Goal: Task Accomplishment & Management: Manage account settings

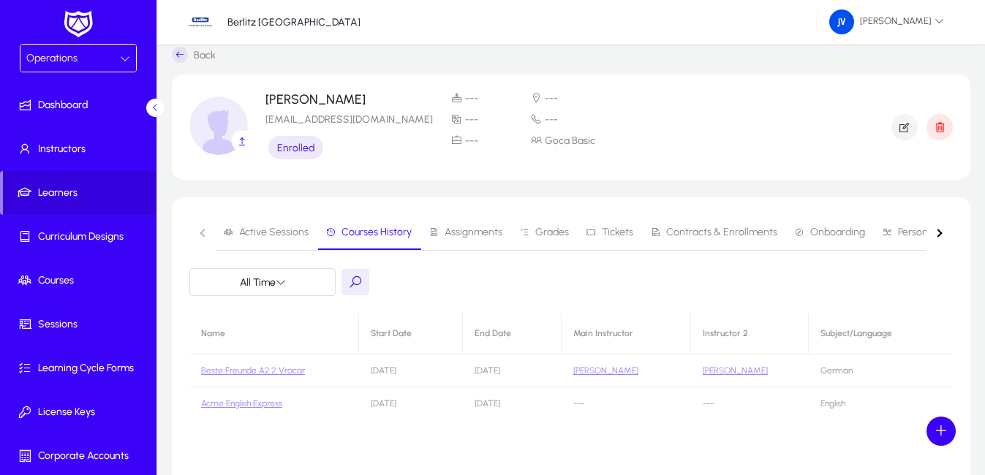
scroll to position [118, 0]
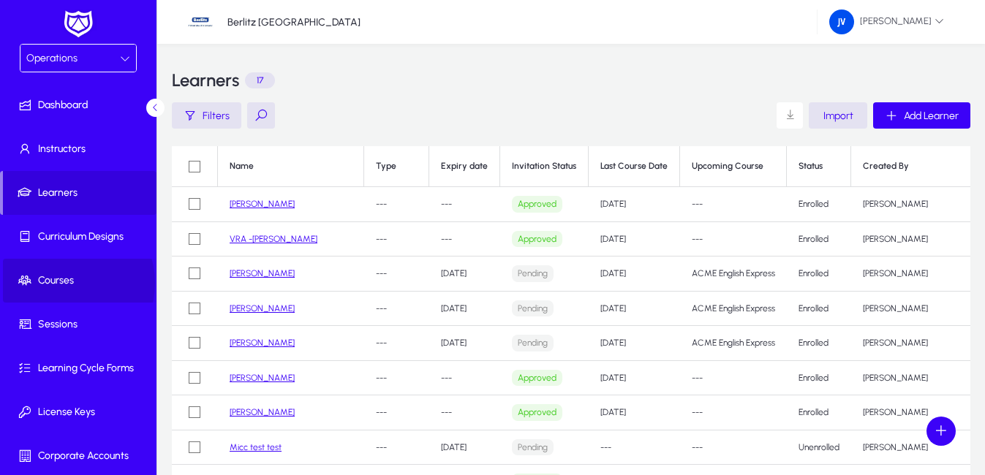
click at [64, 282] on span "Courses" at bounding box center [81, 280] width 156 height 15
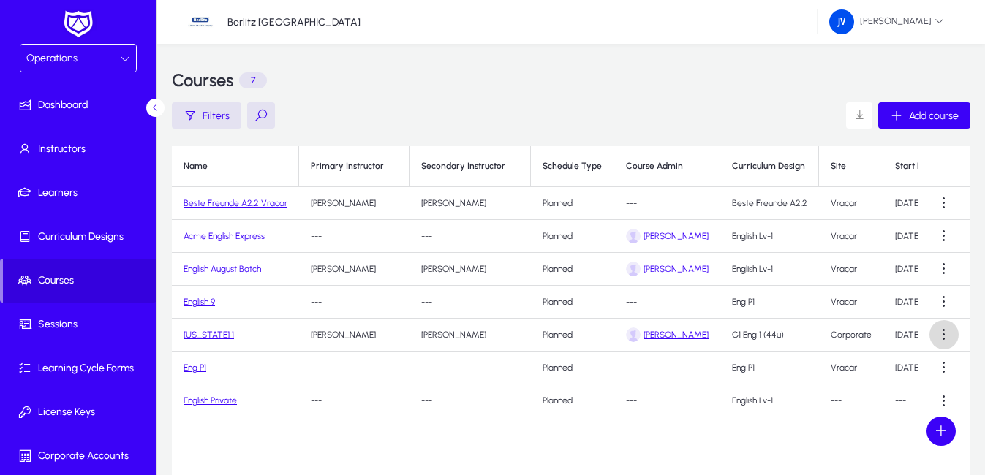
click at [941, 329] on span at bounding box center [943, 334] width 29 height 29
click at [947, 336] on div at bounding box center [492, 237] width 985 height 475
click at [947, 336] on span at bounding box center [943, 334] width 29 height 29
click at [916, 370] on span "Edit" at bounding box center [917, 370] width 58 height 13
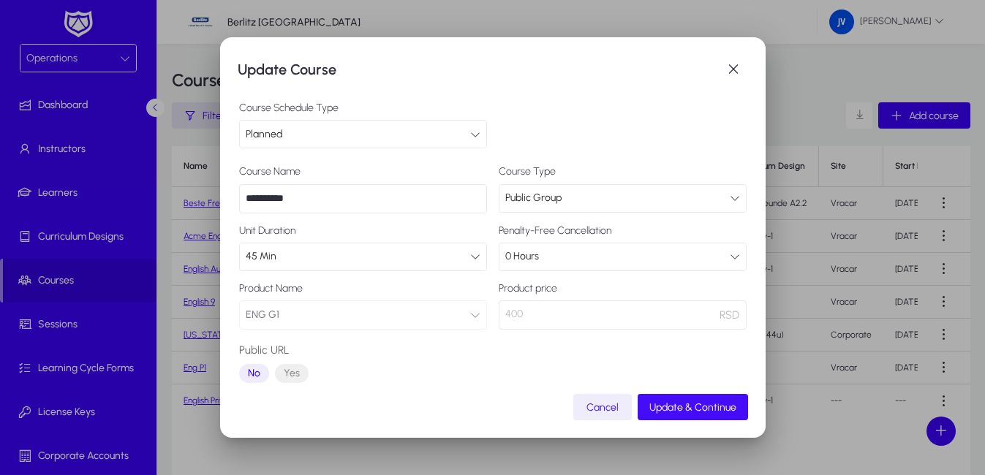
click at [683, 409] on span "Update & Continue" at bounding box center [692, 407] width 87 height 12
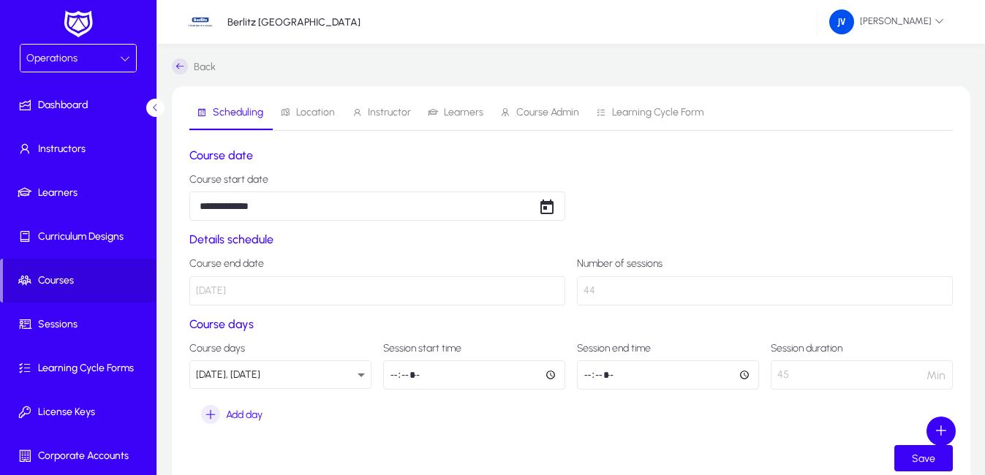
click at [459, 110] on span "Learners" at bounding box center [463, 112] width 39 height 10
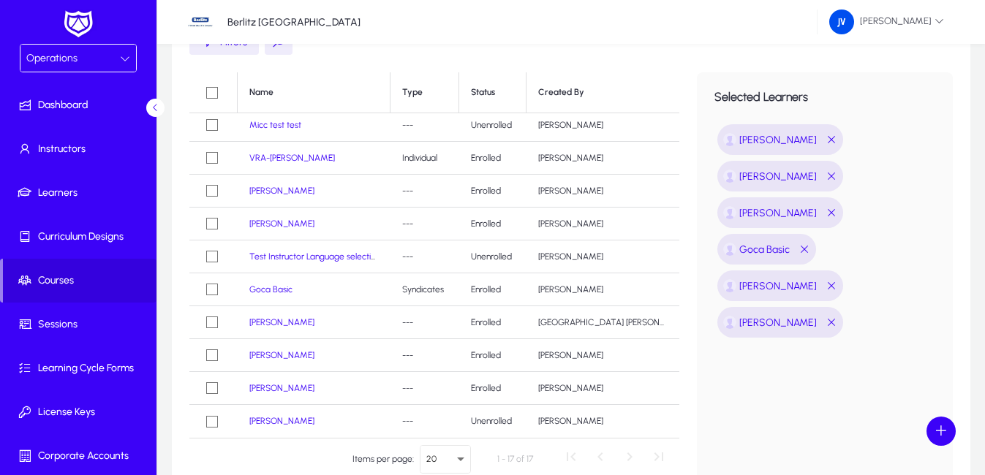
scroll to position [291, 0]
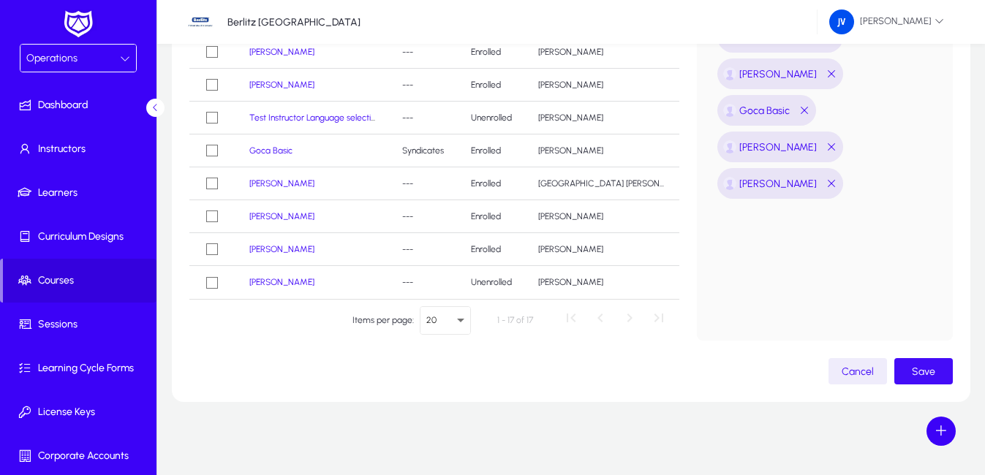
click at [928, 368] on span "Save" at bounding box center [923, 371] width 23 height 12
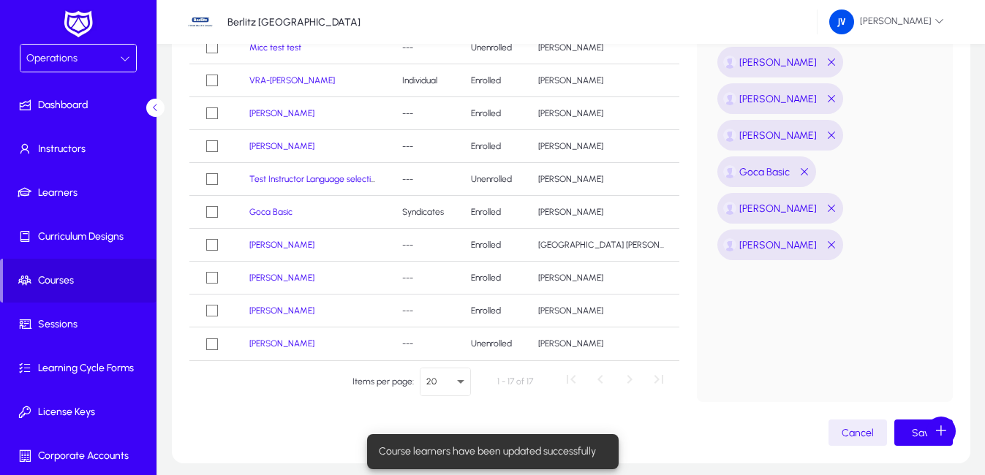
scroll to position [145, 0]
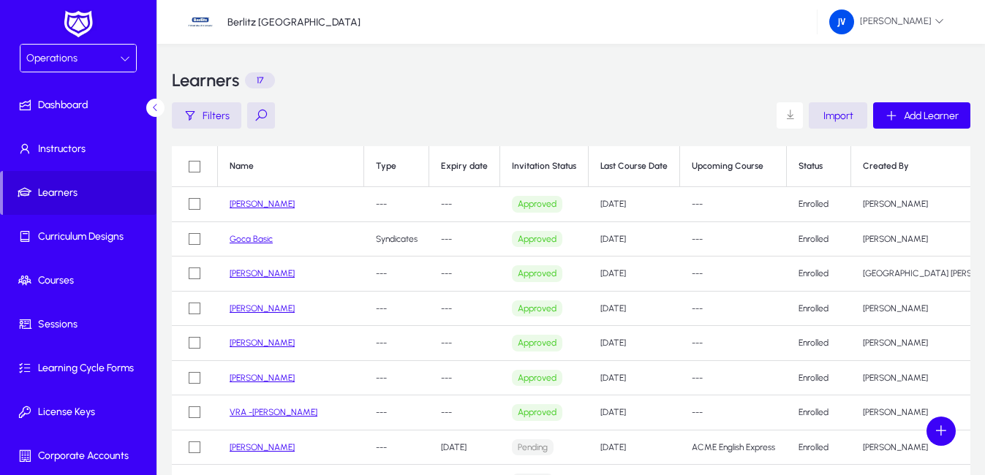
click at [268, 206] on link "[PERSON_NAME]" at bounding box center [262, 204] width 65 height 10
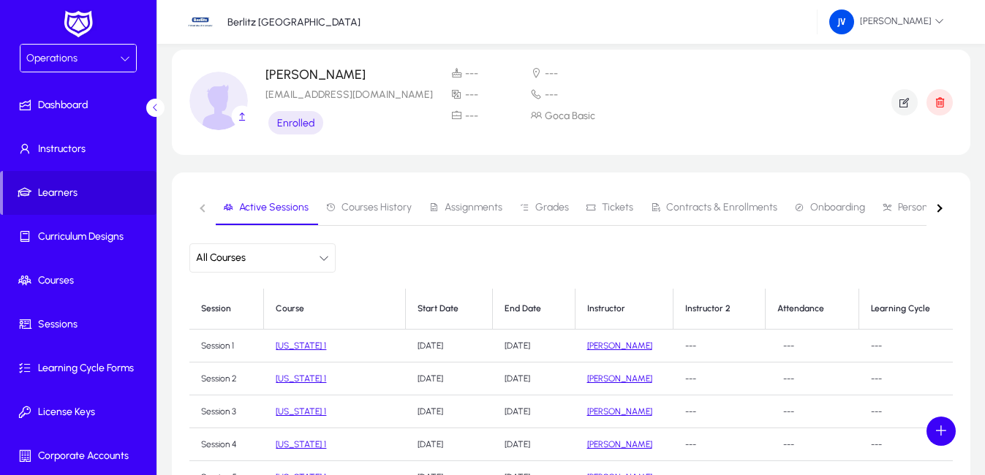
scroll to position [31, 0]
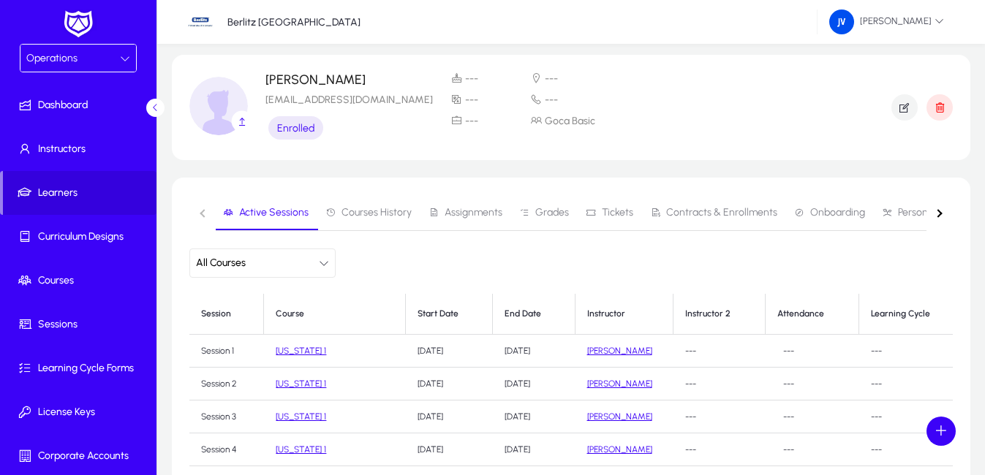
click at [368, 215] on span "Courses History" at bounding box center [376, 213] width 70 height 10
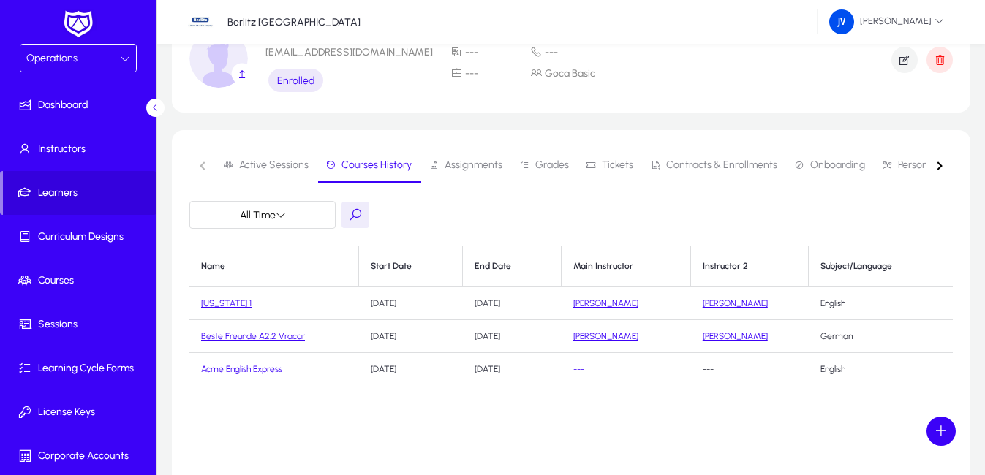
scroll to position [105, 0]
